Goal: Complete application form

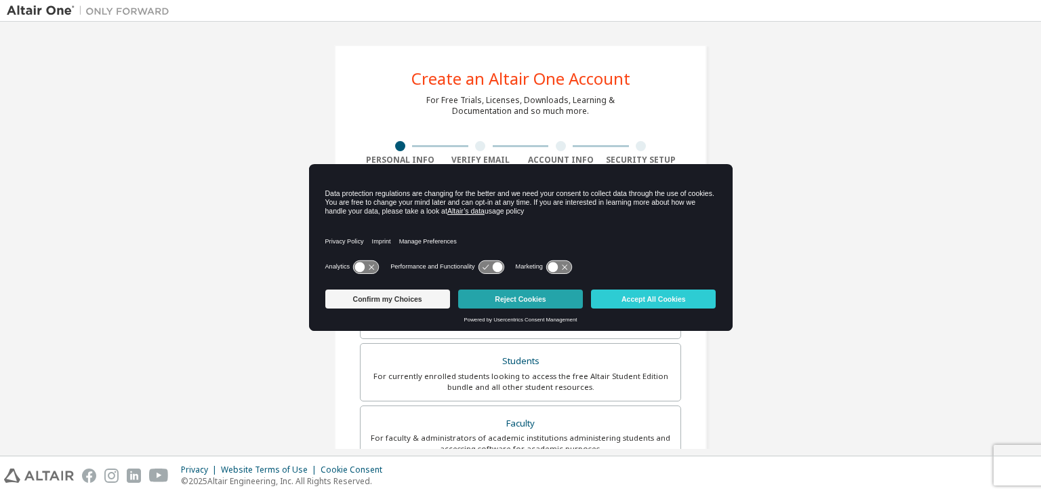
click at [558, 302] on button "Reject Cookies" at bounding box center [520, 298] width 125 height 19
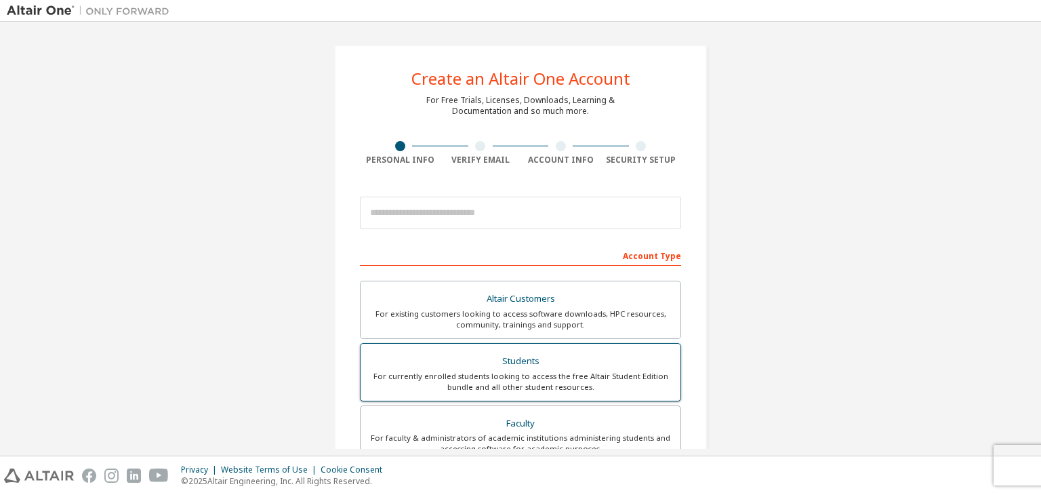
click at [523, 356] on div "Students" at bounding box center [521, 361] width 304 height 19
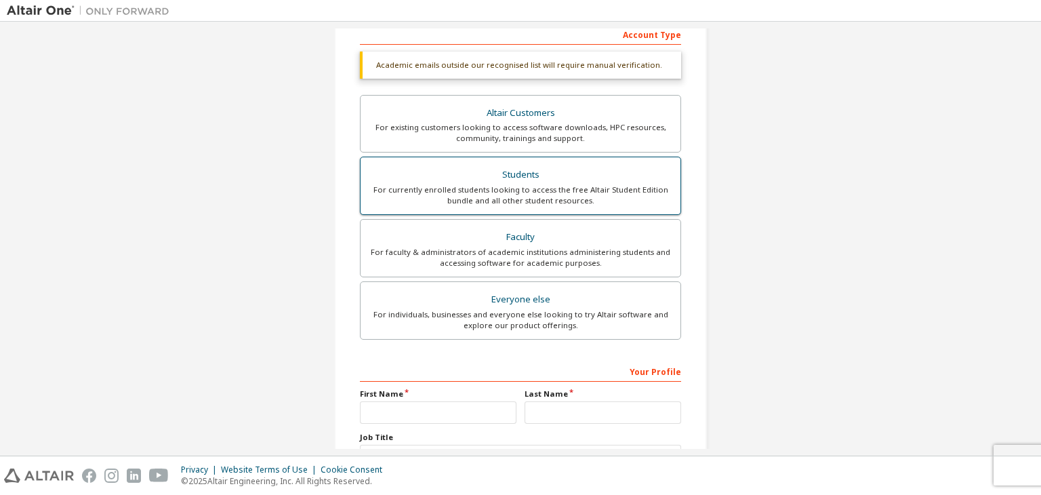
scroll to position [330, 0]
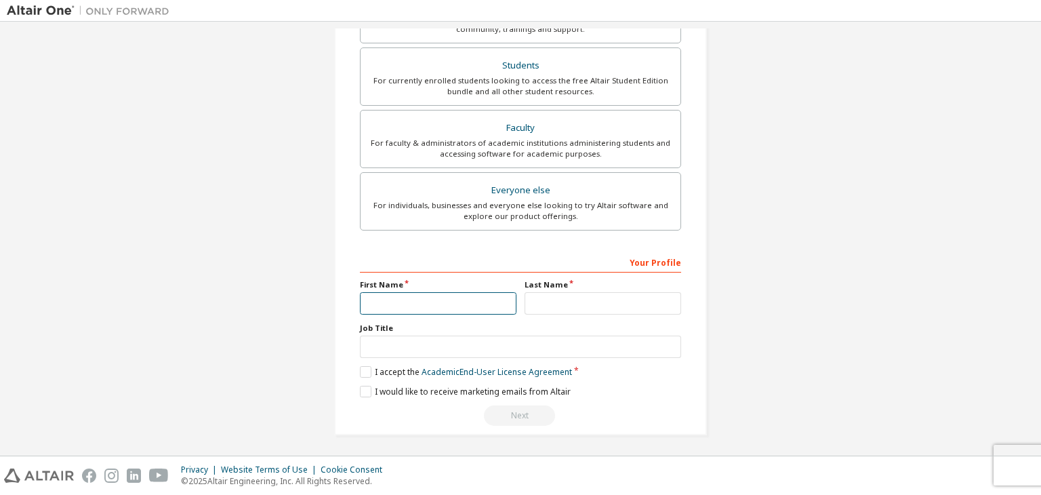
click at [430, 292] on input "text" at bounding box center [438, 303] width 157 height 22
type input "******"
click at [583, 308] on input "text" at bounding box center [603, 303] width 157 height 22
type input "********"
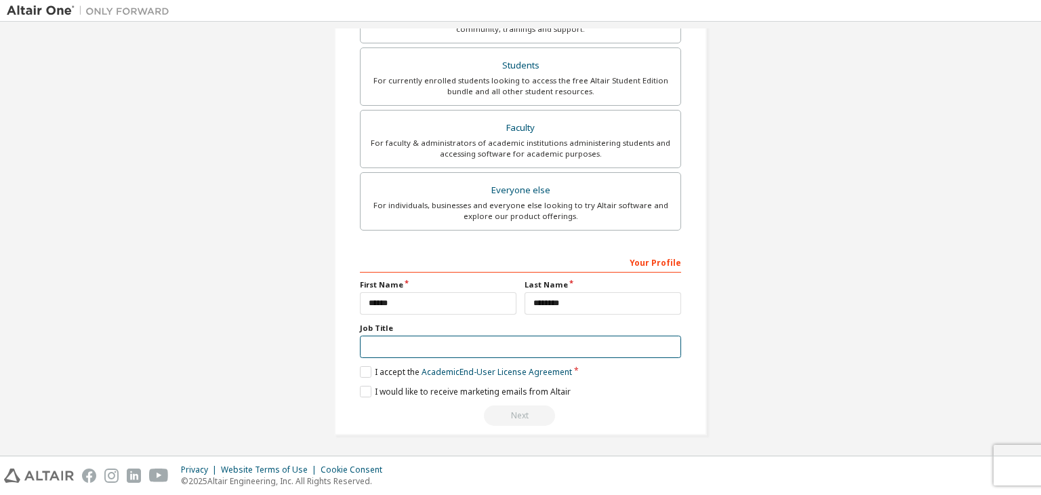
click at [490, 351] on input "text" at bounding box center [520, 346] width 321 height 22
type input "*******"
click at [363, 369] on label "I accept the Academic End-User License Agreement" at bounding box center [466, 372] width 212 height 12
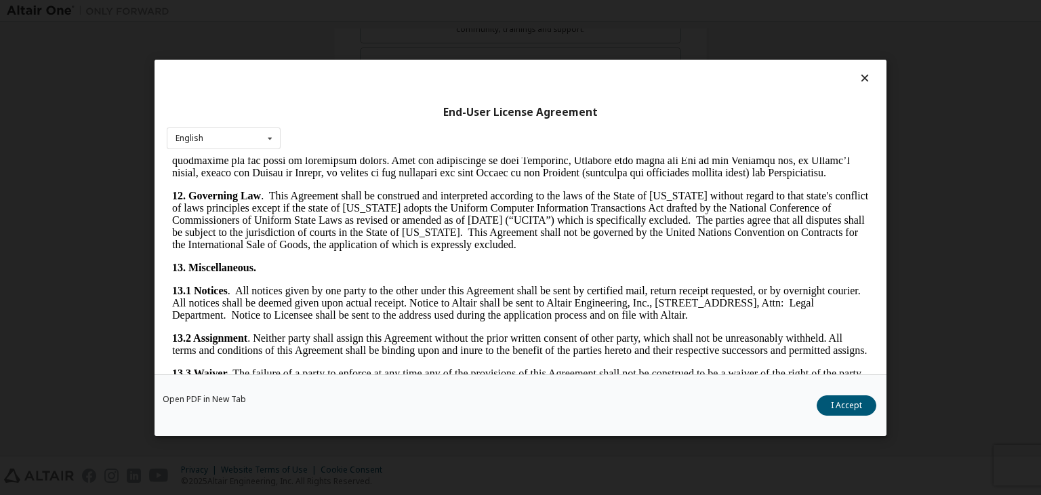
scroll to position [2070, 0]
click at [862, 410] on button "I Accept" at bounding box center [847, 405] width 60 height 20
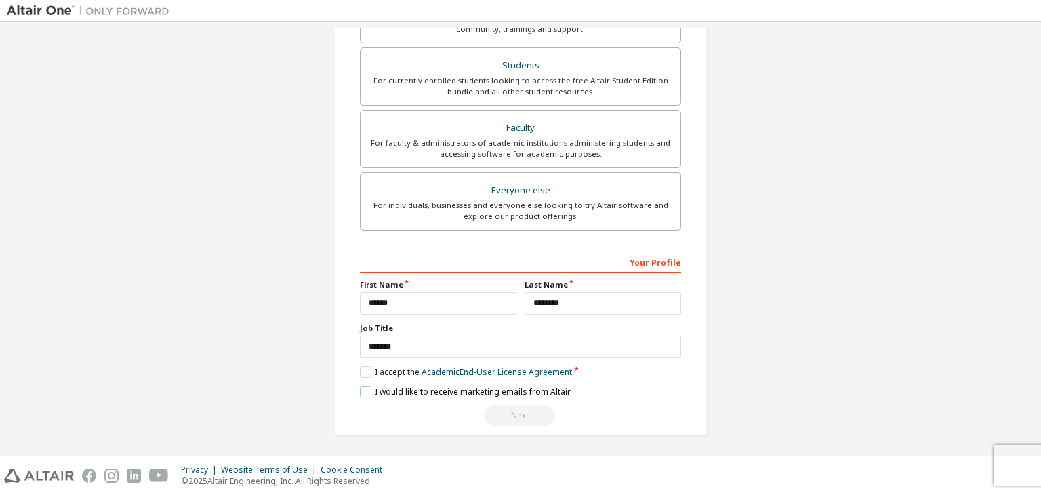
click at [362, 386] on label "I would like to receive marketing emails from Altair" at bounding box center [465, 392] width 211 height 12
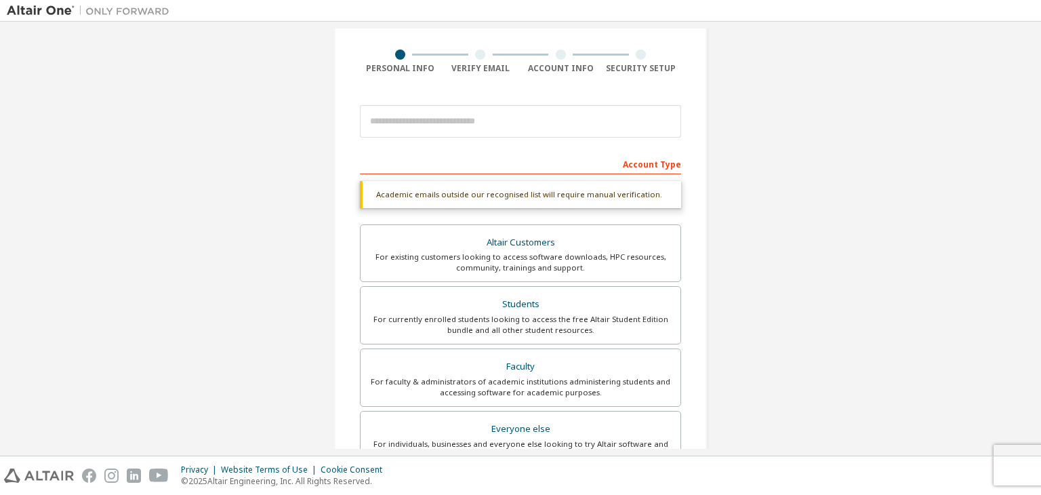
scroll to position [89, 0]
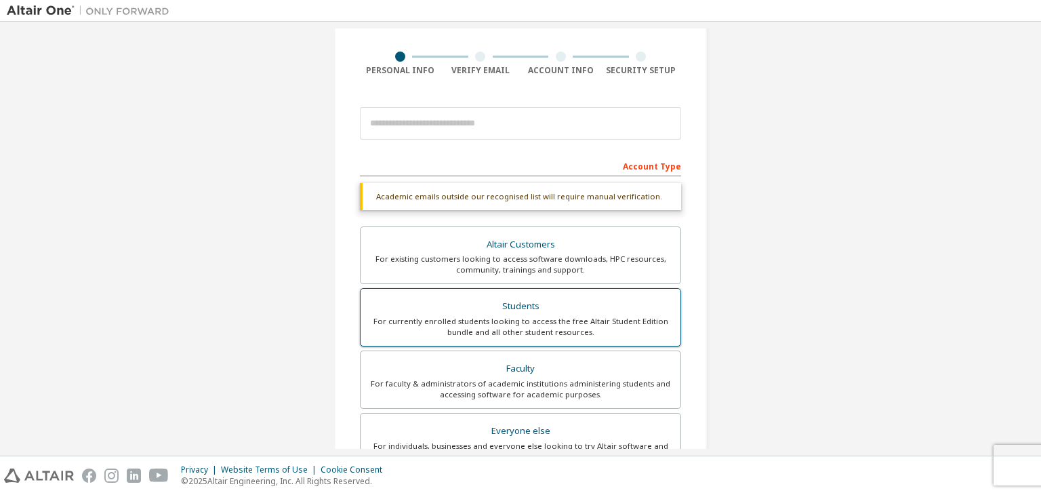
click at [568, 312] on div "Students" at bounding box center [521, 306] width 304 height 19
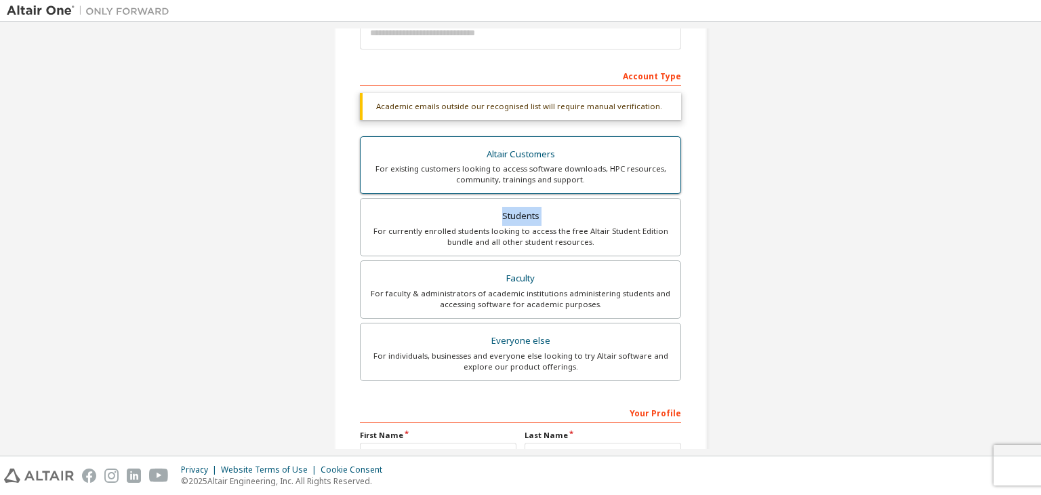
scroll to position [301, 0]
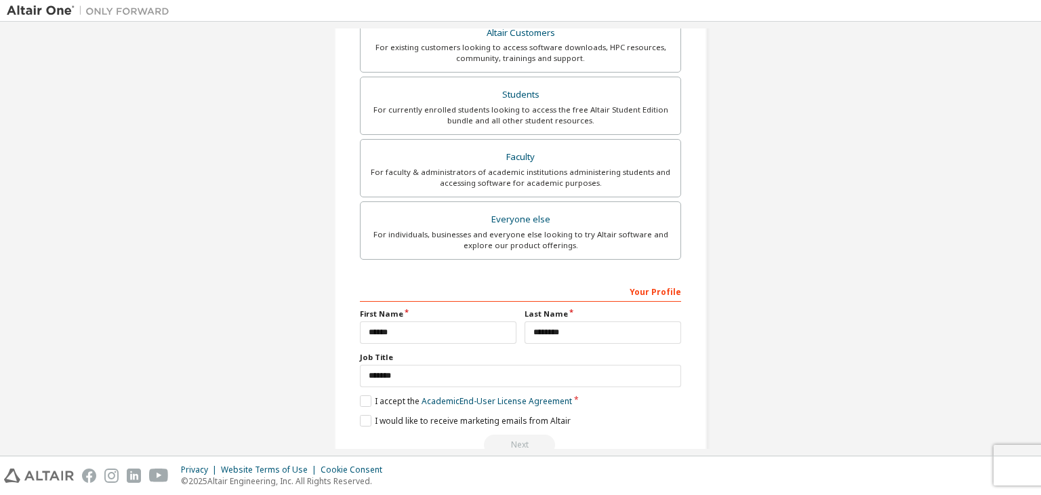
click at [748, 250] on div "Create an Altair One Account For Free Trials, Licenses, Downloads, Learning & D…" at bounding box center [520, 104] width 1027 height 753
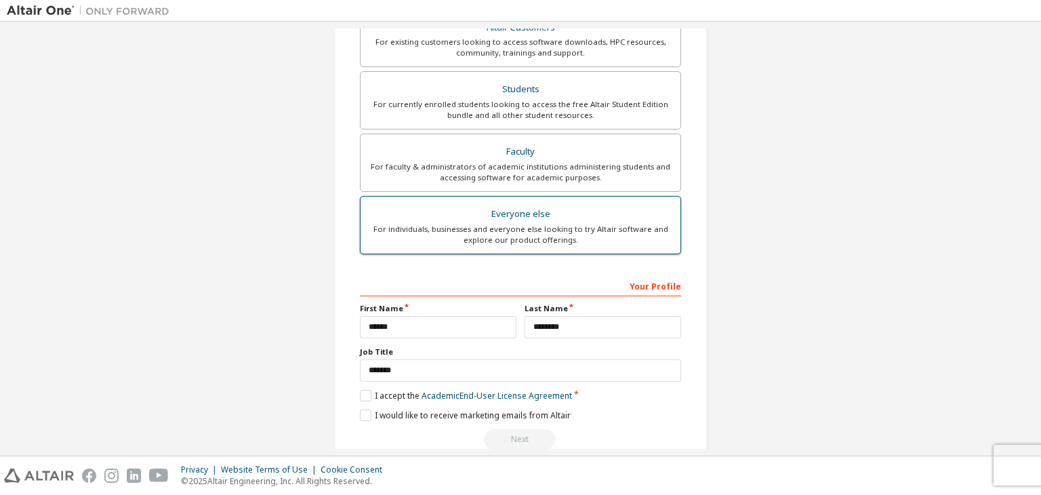
scroll to position [330, 0]
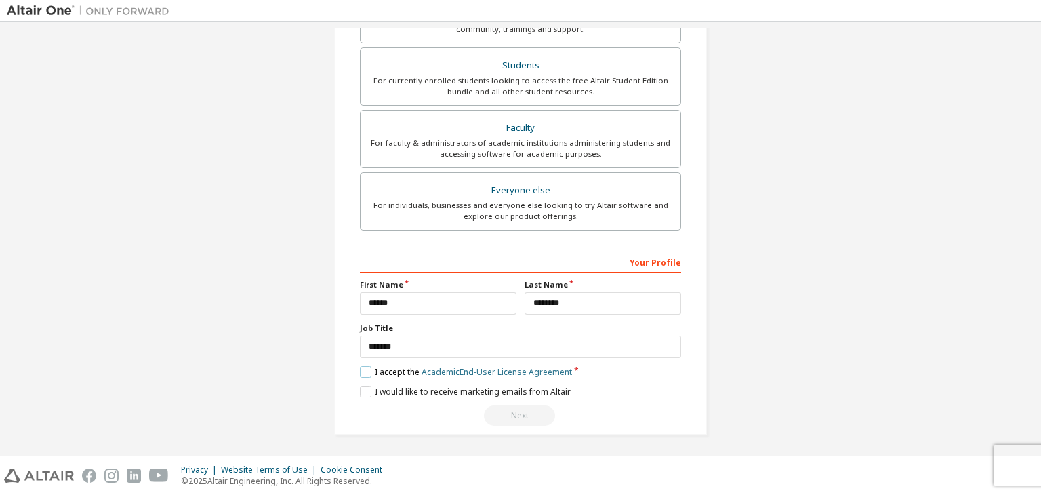
click at [466, 367] on link "Academic End-User License Agreement" at bounding box center [497, 372] width 150 height 12
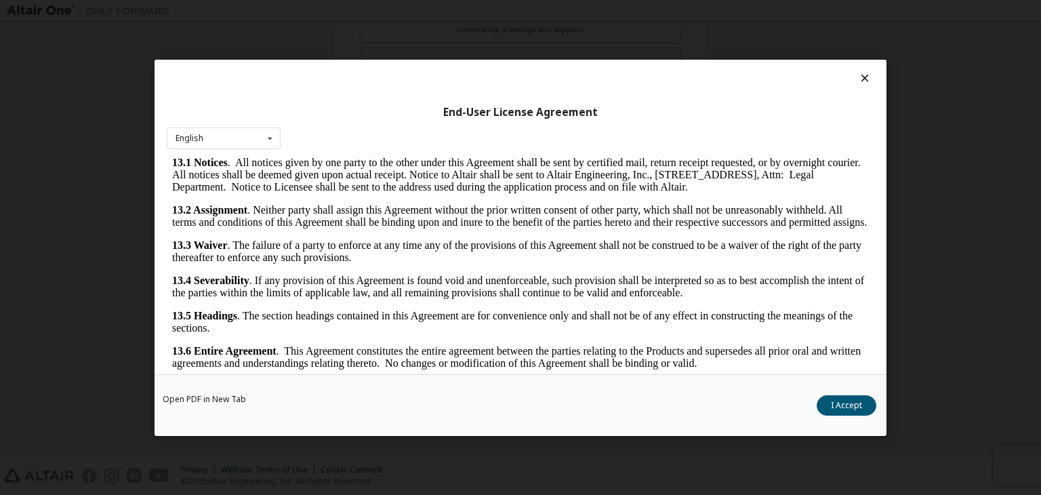
scroll to position [21, 0]
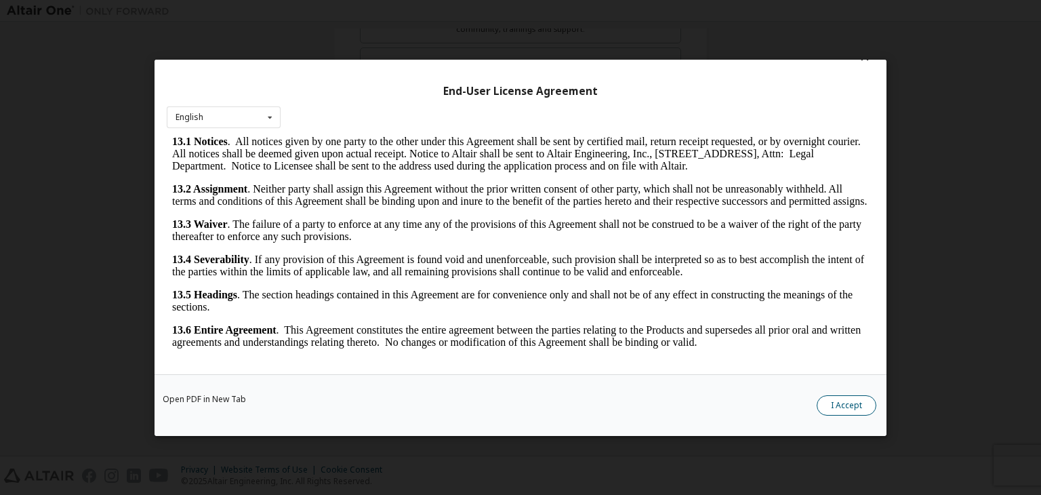
click at [851, 411] on button "I Accept" at bounding box center [847, 405] width 60 height 20
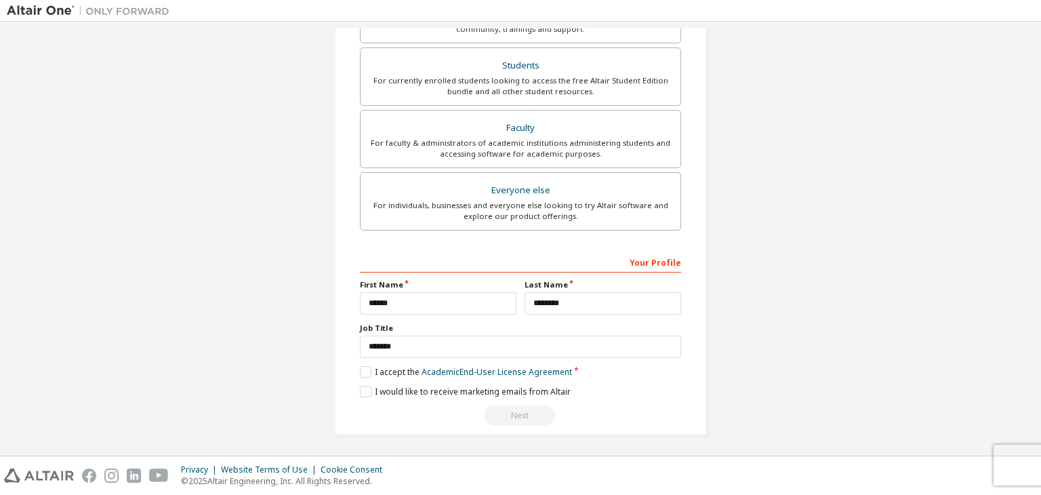
scroll to position [0, 0]
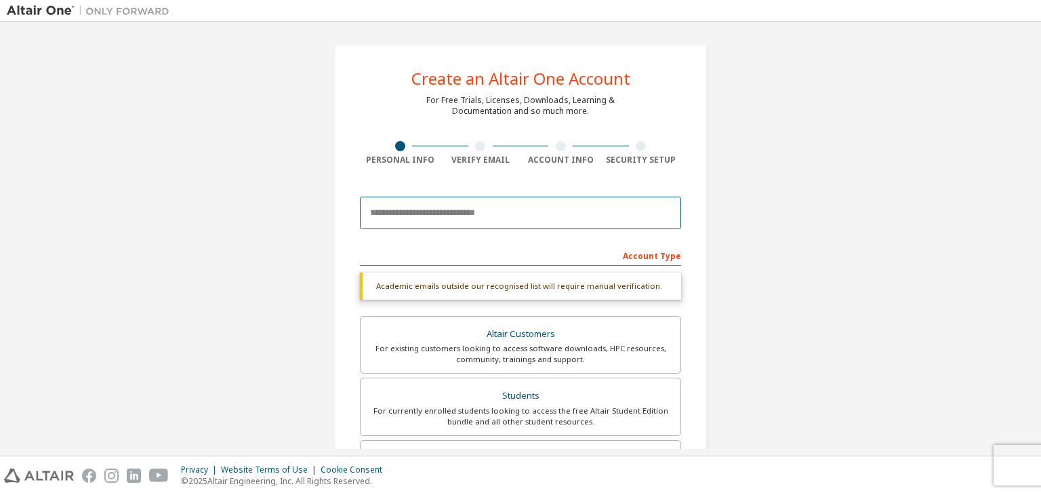
click at [416, 217] on input "email" at bounding box center [520, 213] width 321 height 33
type input "**********"
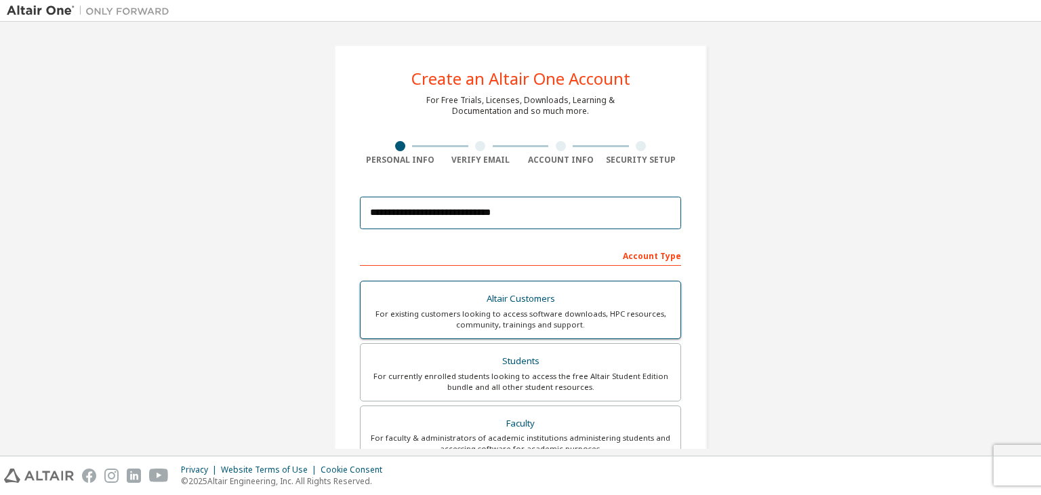
scroll to position [295, 0]
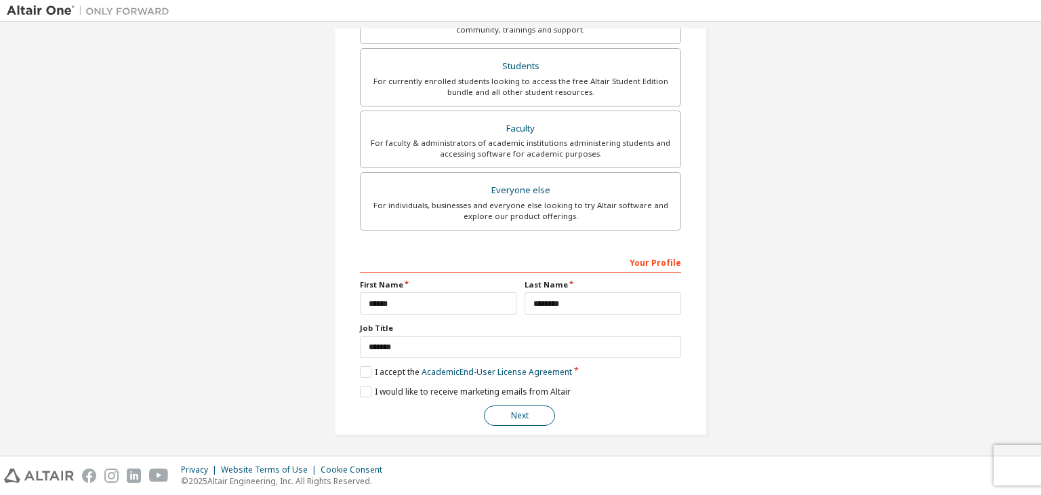
click at [525, 407] on button "Next" at bounding box center [519, 415] width 71 height 20
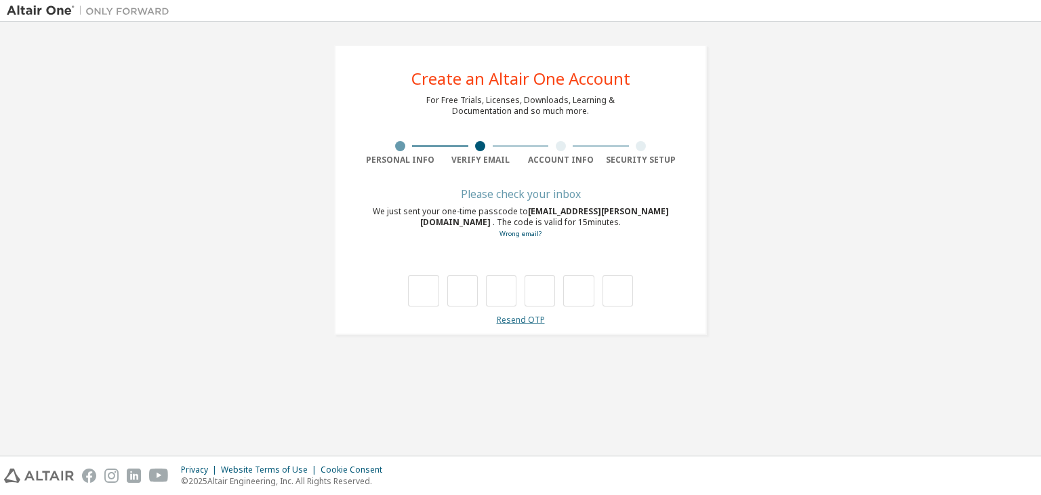
click at [525, 318] on link "Resend OTP" at bounding box center [521, 320] width 48 height 12
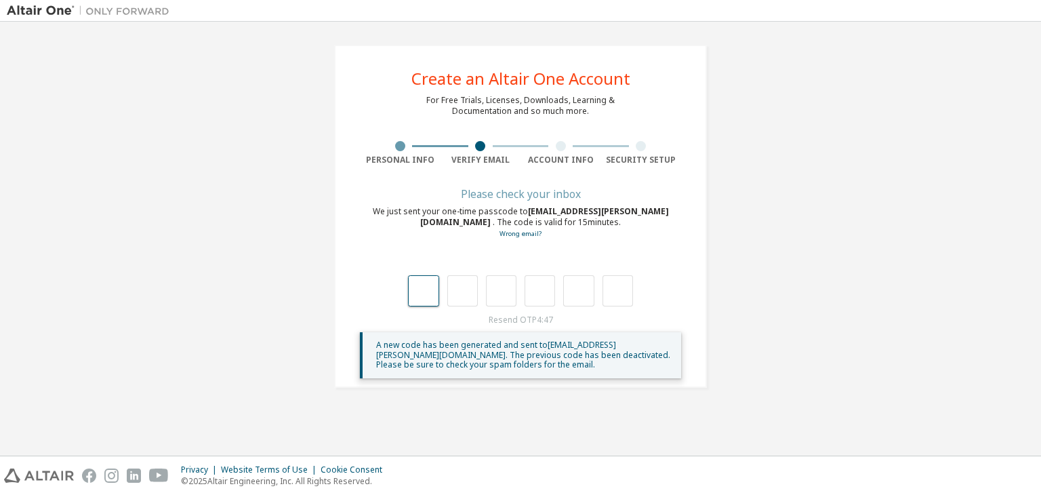
click at [434, 295] on input "text" at bounding box center [423, 290] width 30 height 31
type input "*"
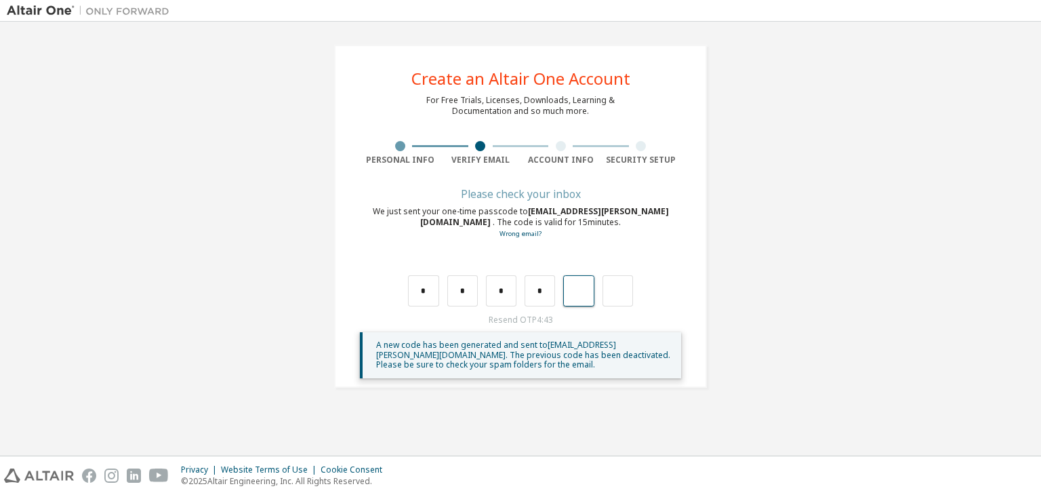
type input "*"
click at [422, 304] on input "text" at bounding box center [423, 290] width 30 height 31
type input "*"
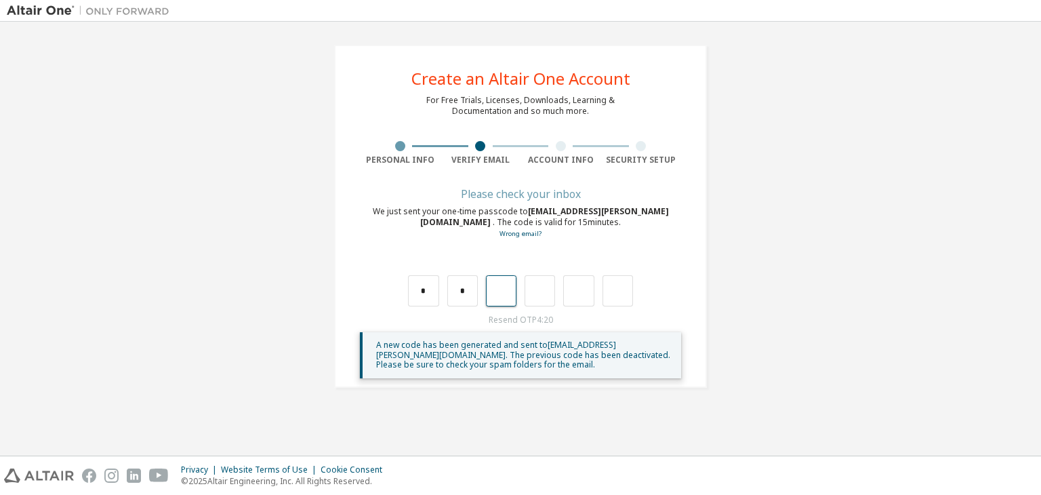
type input "*"
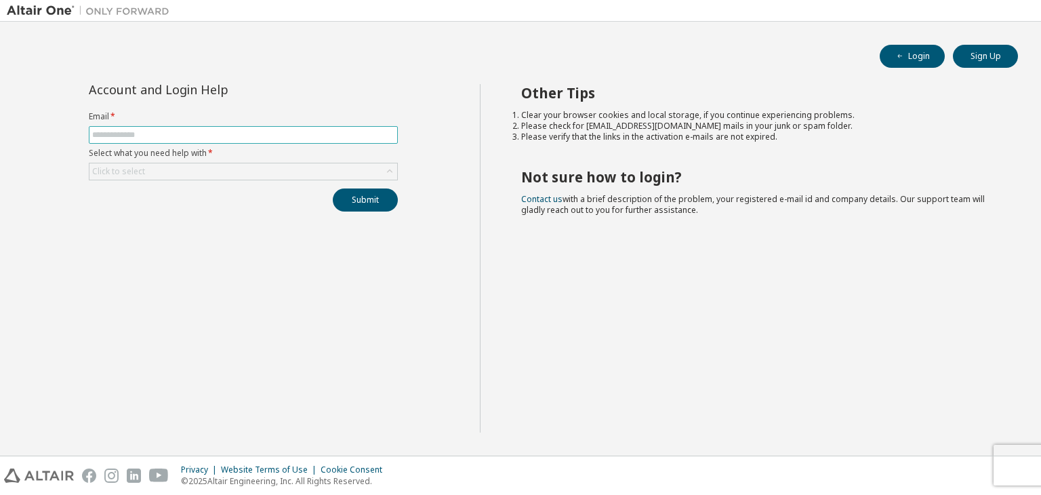
click at [275, 129] on input "text" at bounding box center [243, 134] width 302 height 11
type input "**********"
click at [209, 172] on div "Click to select" at bounding box center [243, 171] width 308 height 16
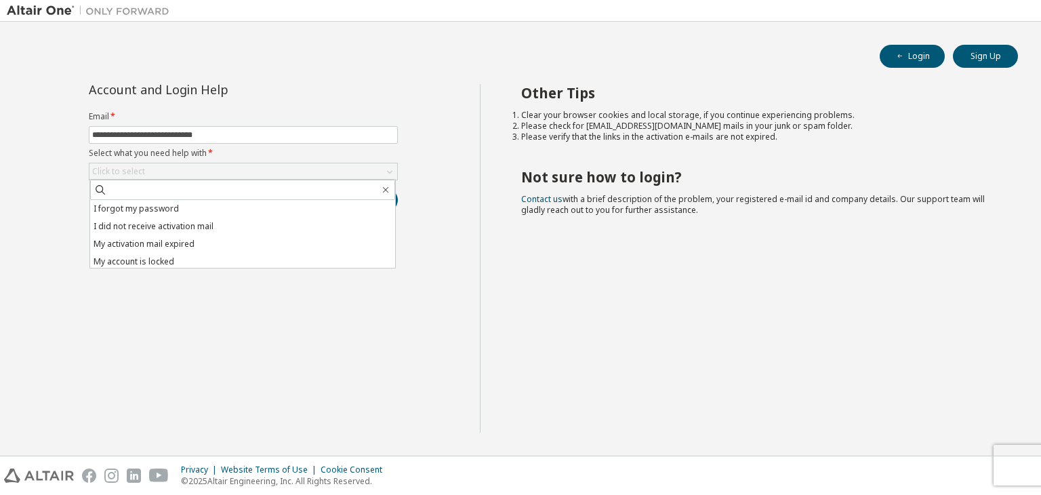
click at [252, 277] on div "**********" at bounding box center [243, 258] width 473 height 348
